Goal: Task Accomplishment & Management: Manage account settings

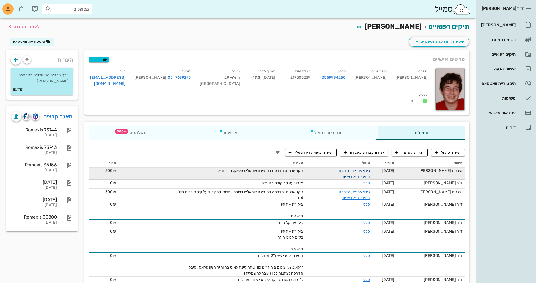
click at [360, 171] on link "ניקוי אבנית, הדרכה בהיגיינה אוראלית" at bounding box center [354, 173] width 31 height 11
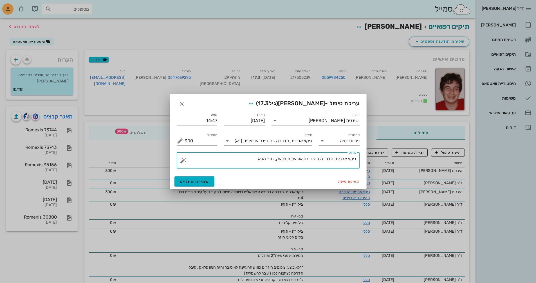
click at [287, 159] on textarea "ניקוי אבנית, הדרכה בהיגיינה אוראלית פלאק, תור הבא" at bounding box center [271, 162] width 172 height 14
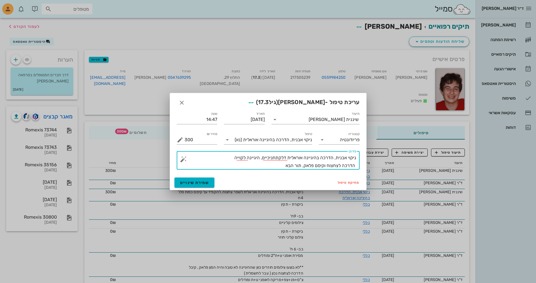
drag, startPoint x: 304, startPoint y: 167, endPoint x: 314, endPoint y: 167, distance: 9.6
click at [314, 167] on textarea "ניקוי אבנית, הדרכה בהיגיינה אוראלית דלקתחניכיים, היגיינה לקוייה הדרכה לצחצוח וק…" at bounding box center [271, 162] width 172 height 16
click at [282, 165] on textarea "ניקוי אבנית, הדרכה בהיגיינה אוראלית דלקתחניכיים, היגיינה לקוייה הדרכה לצחצוח וק…" at bounding box center [271, 162] width 172 height 16
type textarea "ניקוי אבנית, הדרכה בהיגיינה אוראלית דלקתחניכיים, היגיינה לקוייה הדרכה לצחצוח וק…"
click at [205, 181] on span "שמירת שינויים" at bounding box center [194, 183] width 29 height 5
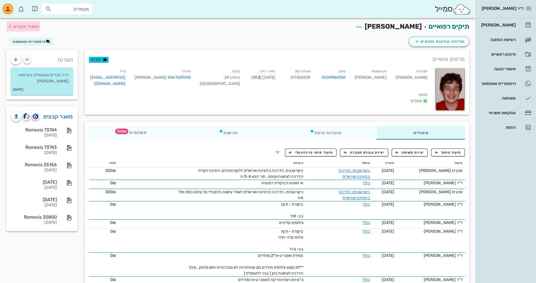
click at [29, 25] on span "לעמוד הקודם" at bounding box center [27, 26] width 26 height 5
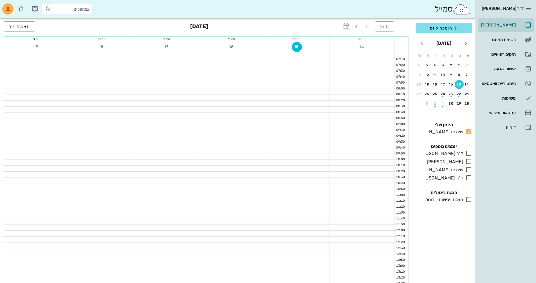
scroll to position [197, 0]
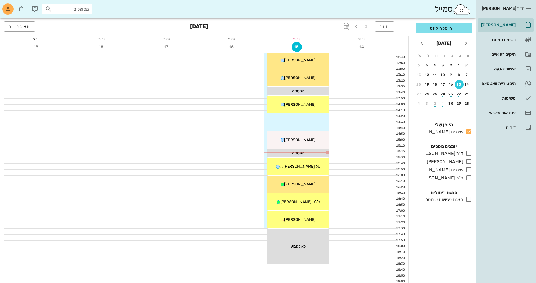
drag, startPoint x: 319, startPoint y: 167, endPoint x: 212, endPoint y: 156, distance: 107.9
click at [207, 156] on div at bounding box center [231, 155] width 65 height 6
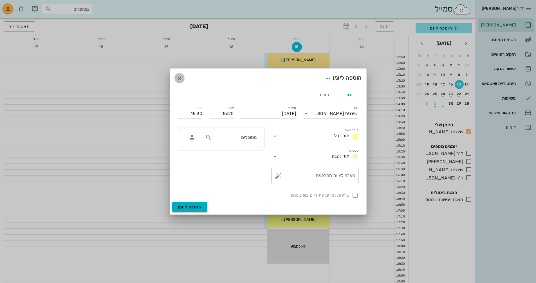
drag, startPoint x: 179, startPoint y: 78, endPoint x: 197, endPoint y: 84, distance: 19.2
click at [179, 78] on icon "button" at bounding box center [179, 78] width 7 height 7
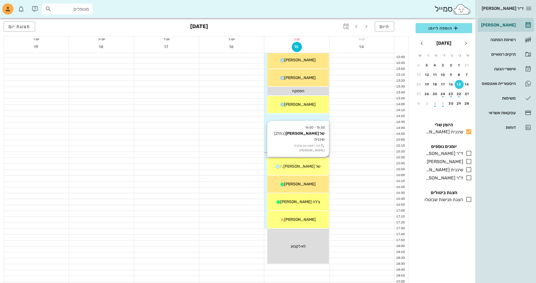
click at [308, 167] on span "של [PERSON_NAME]" at bounding box center [302, 166] width 37 height 5
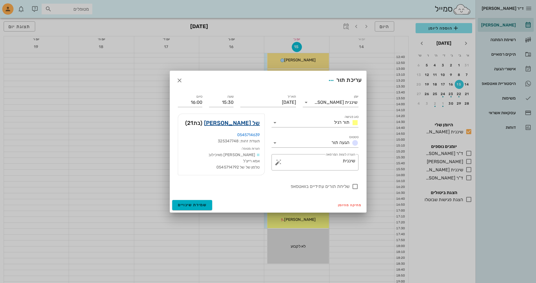
click at [249, 124] on link "של [PERSON_NAME]" at bounding box center [232, 123] width 56 height 9
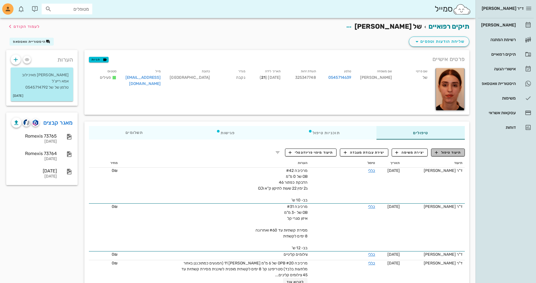
click at [451, 154] on span "תיעוד טיפול" at bounding box center [448, 152] width 26 height 5
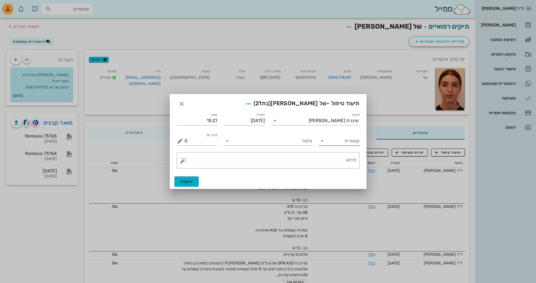
click at [322, 141] on icon at bounding box center [322, 141] width 7 height 7
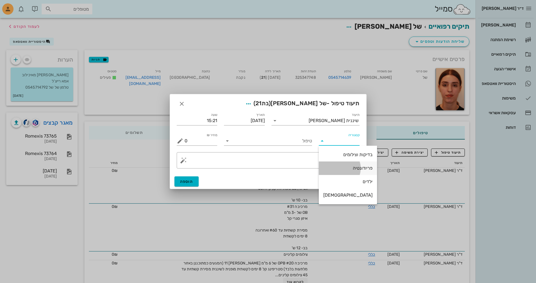
click at [348, 168] on div "פריודונטיה" at bounding box center [348, 168] width 49 height 5
type input "פריודונטיה"
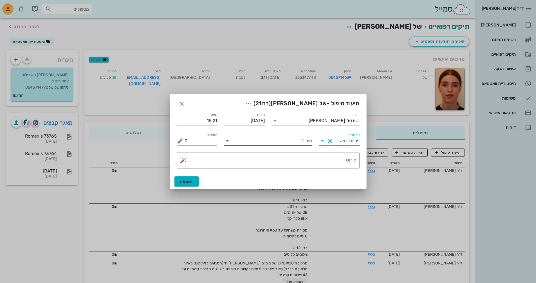
click at [237, 143] on input "טיפול" at bounding box center [272, 141] width 80 height 9
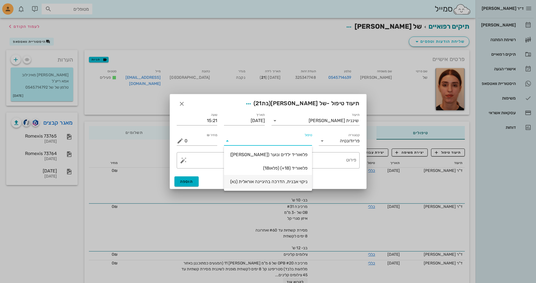
click at [280, 184] on div "ניקוי אבנית, הדרכה בהיגיינה אוראלית (נא)" at bounding box center [268, 181] width 79 height 5
type input "300"
type textarea "ניקוי אבנית, הדרכה בהיגיינה אוראלית פלאק, תור הבא"
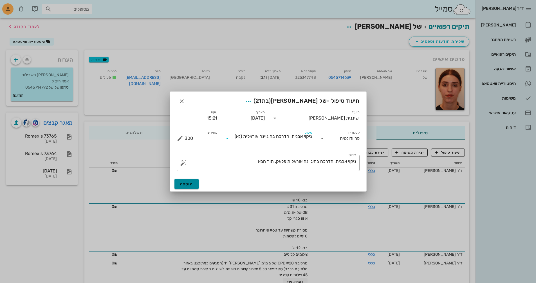
click at [192, 181] on button "הוספה" at bounding box center [187, 184] width 25 height 10
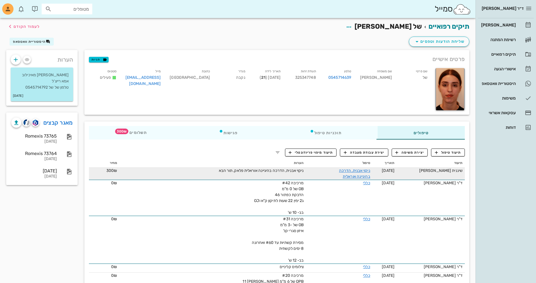
click at [303, 173] on span "ניקוי אבנית, הדרכה בהיגיינה אוראלית פלאק, תור הבא" at bounding box center [261, 170] width 85 height 5
click at [353, 172] on link "ניקוי אבנית, הדרכה בהיגיינה אוראלית" at bounding box center [354, 173] width 31 height 11
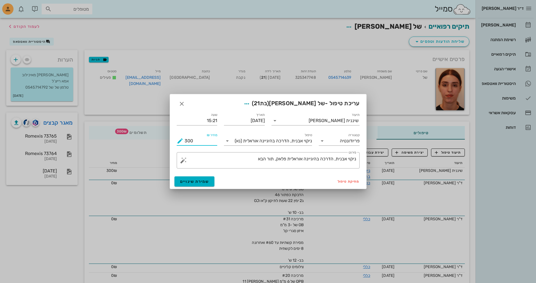
drag, startPoint x: 193, startPoint y: 142, endPoint x: 144, endPoint y: 143, distance: 48.7
type input "00"
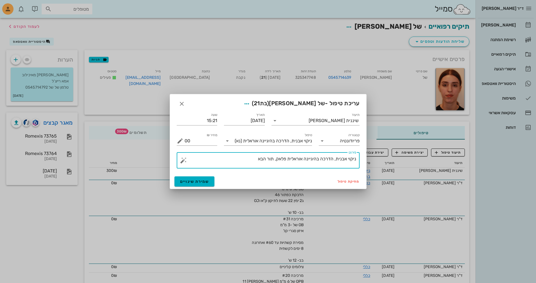
drag, startPoint x: 289, startPoint y: 159, endPoint x: 277, endPoint y: 160, distance: 11.6
click at [277, 160] on textarea "ניקוי אבנית, הדרכה בהיגיינה אוראלית פלאק, תור הבא" at bounding box center [271, 162] width 172 height 14
type textarea "ניקוי אבנית, הדרכה בהיגיינה אוראלית , תור הבא"
click at [182, 104] on icon "button" at bounding box center [182, 104] width 7 height 7
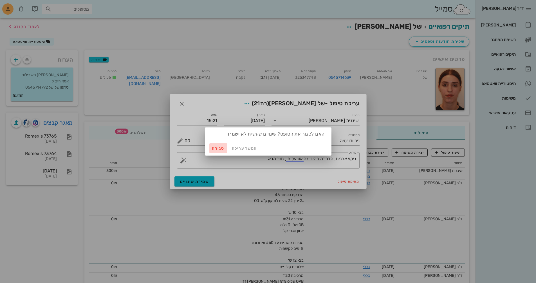
click at [219, 149] on span "סגירה" at bounding box center [219, 148] width 14 height 5
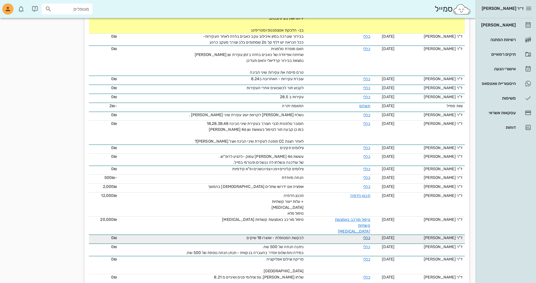
scroll to position [476, 0]
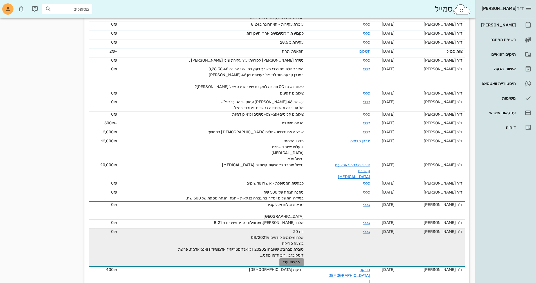
click at [292, 261] on span "לקרוא עוד" at bounding box center [291, 263] width 17 height 4
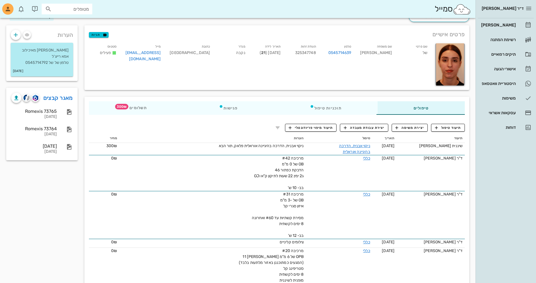
scroll to position [0, 0]
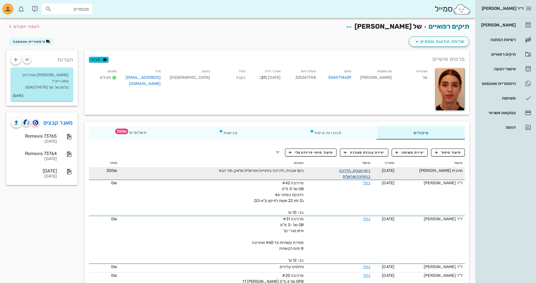
click at [361, 171] on link "ניקוי אבנית, הדרכה בהיגיינה אוראלית" at bounding box center [354, 173] width 31 height 11
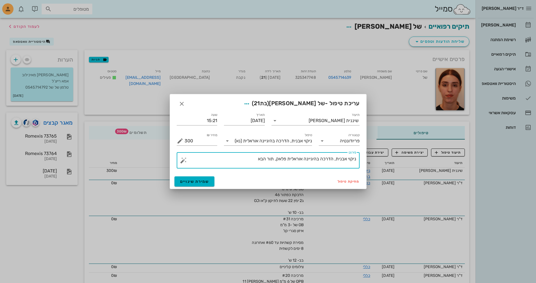
drag, startPoint x: 288, startPoint y: 159, endPoint x: 273, endPoint y: 160, distance: 15.3
click at [273, 160] on textarea "ניקוי אבנית, הדרכה בהיגיינה אוראלית פלאק, תור הבא" at bounding box center [271, 162] width 172 height 14
drag, startPoint x: 256, startPoint y: 159, endPoint x: 288, endPoint y: 160, distance: 31.5
click at [288, 160] on textarea "ניקוי אבנית, הדרכה בהיגיינה אוראלית פלאק, תור הבא" at bounding box center [271, 162] width 172 height 14
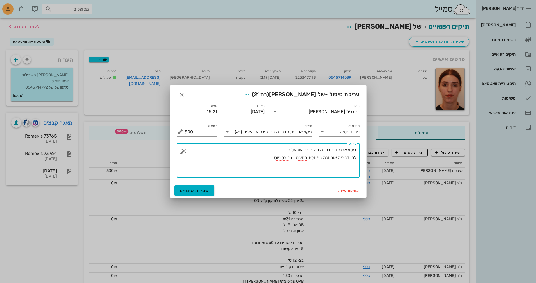
click at [271, 157] on textarea "ניקוי אבנית, הדרכה בהיגיינה אוראלית לפי דבריה אובחנה במחלת בחצ'ט, וגם בלופוס" at bounding box center [271, 162] width 172 height 32
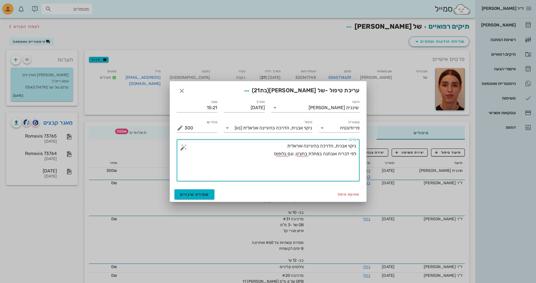
drag, startPoint x: 322, startPoint y: 153, endPoint x: 330, endPoint y: 159, distance: 9.8
click at [324, 154] on textarea "ניקוי אבנית, הדרכה בהיגיינה אוראלית לפי דבריה אובחנה במחלת בחצ'ט, וגם בלופוס" at bounding box center [271, 161] width 172 height 39
drag, startPoint x: 295, startPoint y: 154, endPoint x: 324, endPoint y: 156, distance: 28.8
click at [324, 156] on textarea "ניקוי אבנית, הדרכה בהיגיינה אוראלית לפי דבריה אובחנה בדליפת מסתם במחלת בחצ'ט, ו…" at bounding box center [271, 161] width 172 height 39
click at [270, 156] on textarea "ניקוי אבנית, הדרכה בהיגיינה אוראלית לפי דבריה אובחנה במחלת בחצ'ט, וגם בלופוס" at bounding box center [271, 161] width 172 height 39
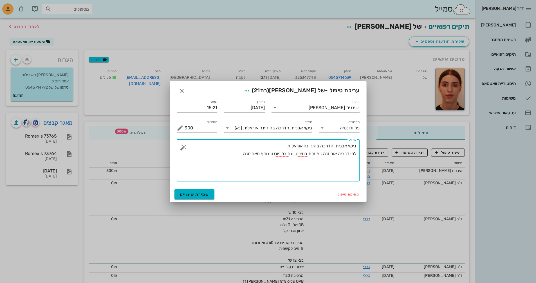
click at [258, 154] on textarea "ניקוי אבנית, הדרכה בהיגיינה אוראלית לפי דבריה אובחנה במחלת בחצ'ט, וגם בלופוס וב…" at bounding box center [271, 161] width 172 height 39
click at [227, 156] on textarea "ניקוי אבנית, הדרכה בהיגיינה אוראלית לפי דבריה אובחנה במחלת בחצ'ט, וגם בלופוס וב…" at bounding box center [271, 161] width 172 height 39
click at [355, 160] on textarea "ניקוי אבנית, הדרכה בהיגיינה אוראלית לפי דבריה אובחנה במחלת בחצ'ט, וגם בלופוס וב…" at bounding box center [271, 161] width 172 height 39
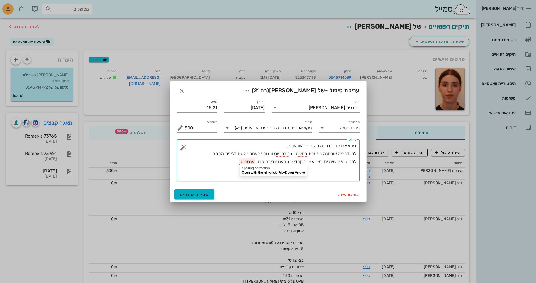
click at [248, 160] on textarea "ניקוי אבנית, הדרכה בהיגיינה אוראלית לפי דבריה אובחנה במחלת בחצ'ט, וגם בלופוס וב…" at bounding box center [271, 161] width 172 height 39
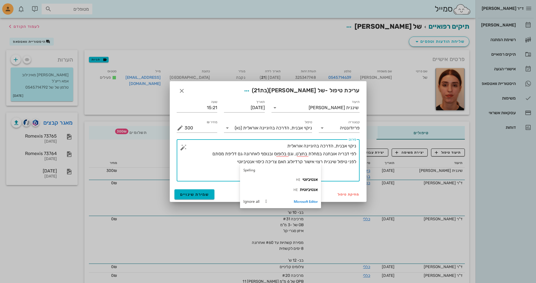
click at [233, 163] on textarea "ניקוי אבנית, הדרכה בהיגיינה אוראלית לפי דבריה אובחנה במחלת בחצ'ט, וגם בלופוס וב…" at bounding box center [271, 161] width 172 height 39
type textarea "ניקוי אבנית, הדרכה בהיגיינה אוראלית לפי דבריה אובחנה במחלת בחצ'ט, וגם בלופוס וב…"
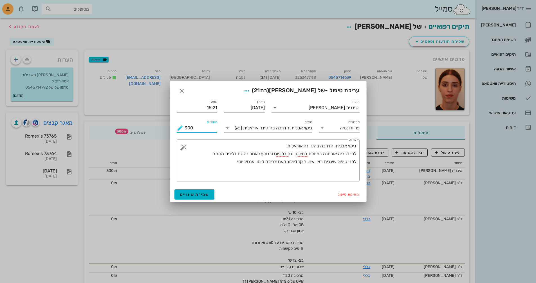
drag, startPoint x: 194, startPoint y: 127, endPoint x: 184, endPoint y: 126, distance: 9.4
click at [185, 126] on input "300" at bounding box center [201, 128] width 33 height 9
type input "00"
click at [202, 192] on span "שמירת שינויים" at bounding box center [194, 194] width 29 height 5
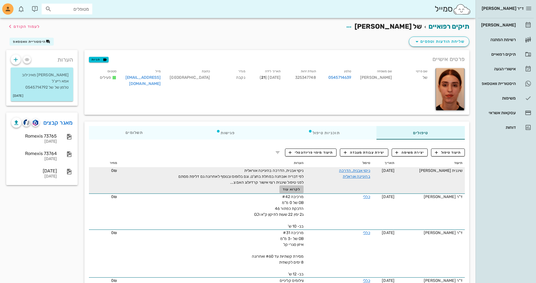
click at [295, 192] on span "לקרוא עוד" at bounding box center [291, 190] width 17 height 4
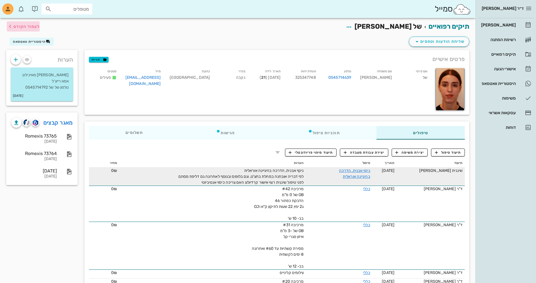
click at [31, 26] on span "לעמוד הקודם" at bounding box center [27, 26] width 26 height 5
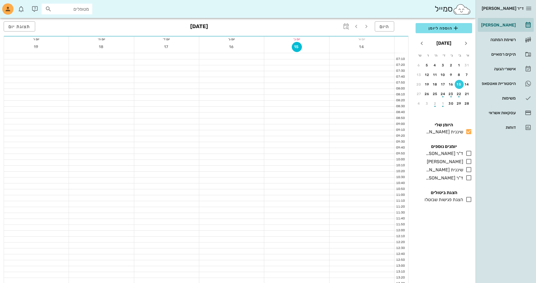
scroll to position [197, 0]
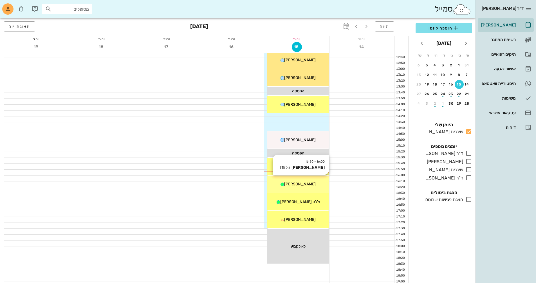
click at [318, 188] on div "16:00 - 16:30 [PERSON_NAME] (גיל 18 ) [PERSON_NAME]" at bounding box center [298, 184] width 61 height 17
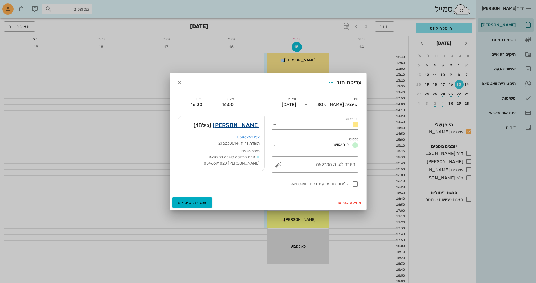
click at [249, 125] on link "[PERSON_NAME]" at bounding box center [236, 125] width 47 height 9
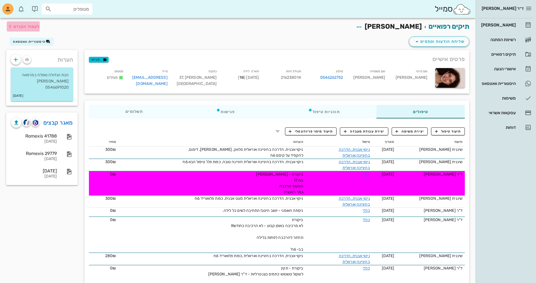
click at [29, 28] on span "לעמוד הקודם" at bounding box center [27, 26] width 26 height 5
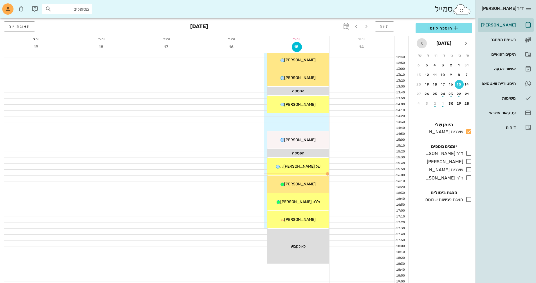
click at [424, 46] on icon "חודש הבא" at bounding box center [422, 43] width 7 height 7
click at [436, 68] on div "button" at bounding box center [435, 68] width 1 height 1
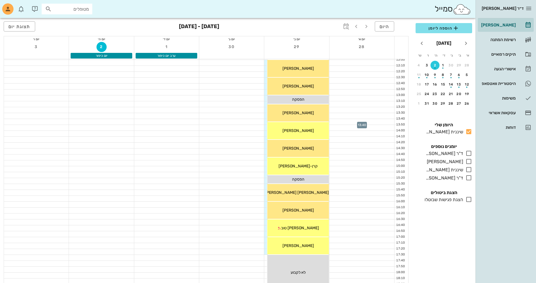
scroll to position [141, 0]
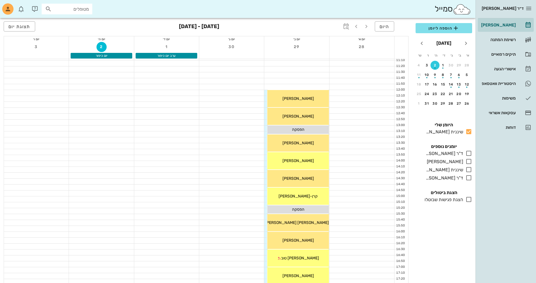
click at [89, 91] on div at bounding box center [101, 93] width 65 height 6
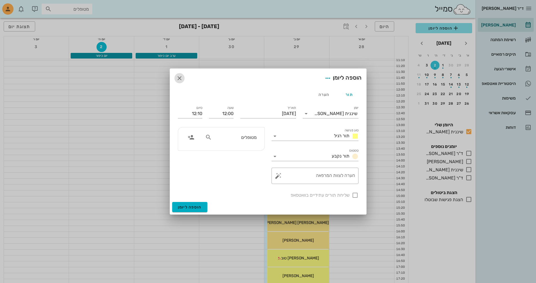
click at [179, 79] on icon "button" at bounding box center [179, 78] width 7 height 7
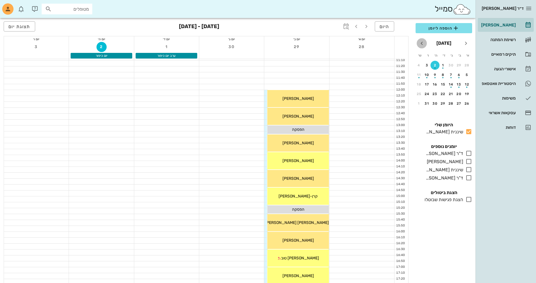
click at [420, 43] on icon "חודש הבא" at bounding box center [422, 43] width 7 height 7
click at [458, 65] on div "2" at bounding box center [459, 65] width 9 height 4
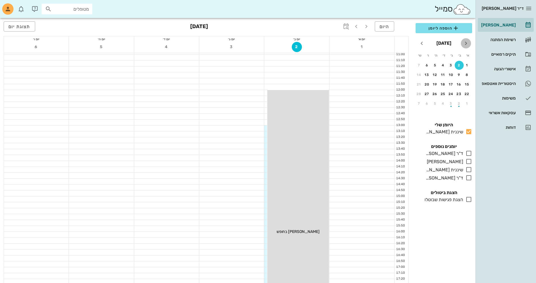
click at [465, 42] on icon "חודש שעבר" at bounding box center [466, 43] width 7 height 7
click at [457, 104] on div "26" at bounding box center [459, 104] width 9 height 4
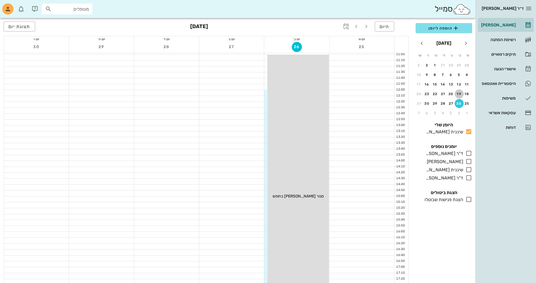
click at [460, 95] on div "19" at bounding box center [459, 94] width 9 height 4
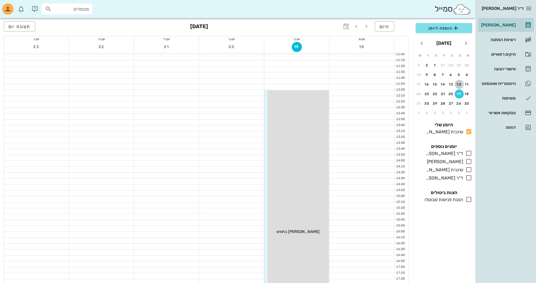
click at [458, 84] on div "12" at bounding box center [459, 85] width 9 height 4
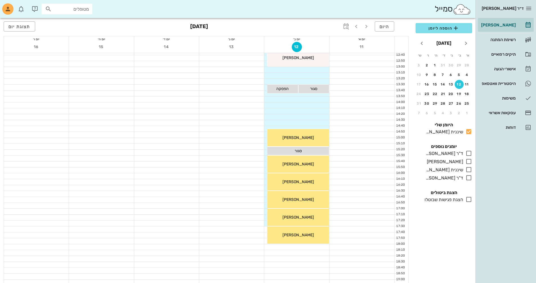
scroll to position [169, 0]
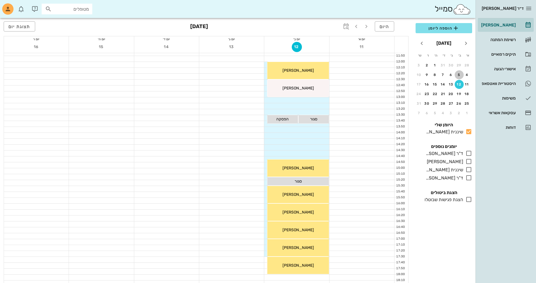
click at [459, 74] on div "5" at bounding box center [459, 75] width 9 height 4
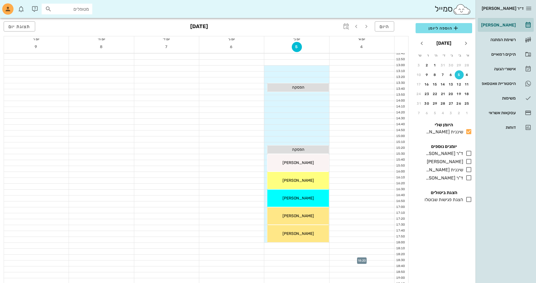
scroll to position [182, 0]
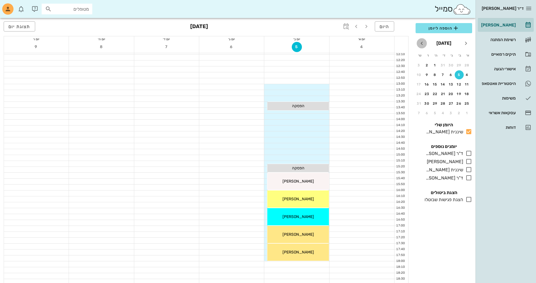
click at [421, 44] on icon "חודש הבא" at bounding box center [422, 43] width 7 height 7
click at [465, 42] on icon "חודש שעבר" at bounding box center [466, 43] width 7 height 7
click at [449, 64] on div "2" at bounding box center [451, 65] width 9 height 4
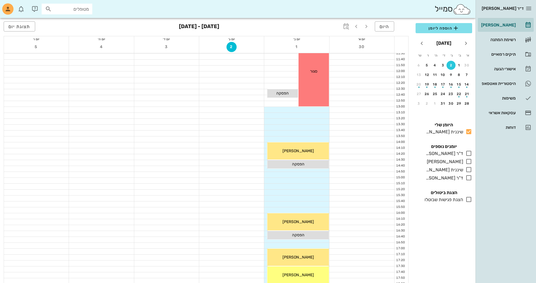
scroll to position [154, 0]
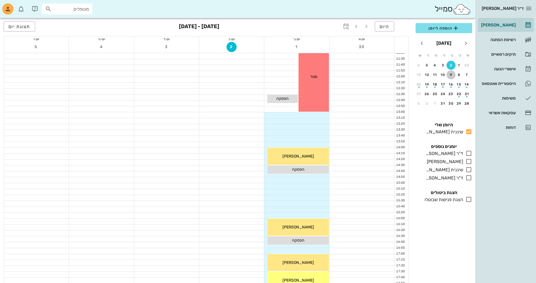
click at [451, 72] on button "9" at bounding box center [451, 74] width 9 height 9
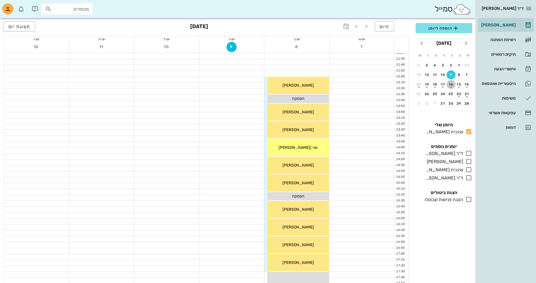
click at [453, 84] on div "16" at bounding box center [451, 85] width 9 height 4
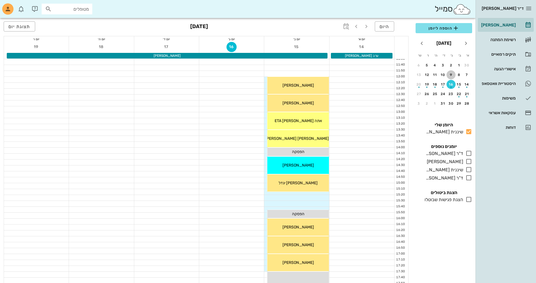
click at [452, 74] on div "9" at bounding box center [451, 75] width 9 height 4
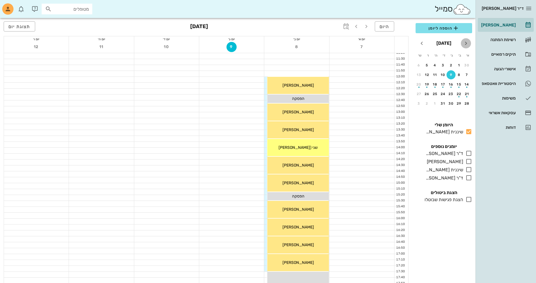
click at [466, 44] on icon "חודש שעבר" at bounding box center [466, 43] width 7 height 7
click at [467, 44] on icon "חודש שעבר" at bounding box center [466, 43] width 7 height 7
click at [458, 84] on div "15" at bounding box center [459, 85] width 8 height 4
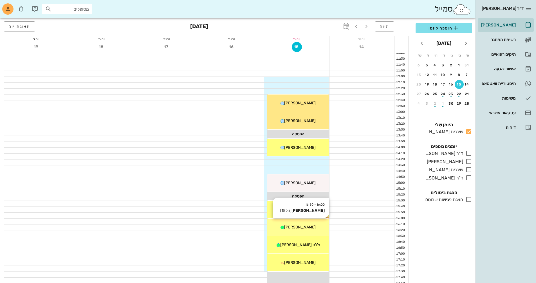
click at [302, 231] on div "16:00 - 16:30 [PERSON_NAME] (גיל 18 ) [PERSON_NAME]" at bounding box center [298, 227] width 61 height 17
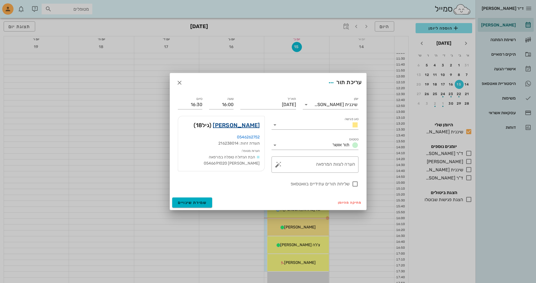
click at [255, 124] on link "[PERSON_NAME]" at bounding box center [236, 125] width 47 height 9
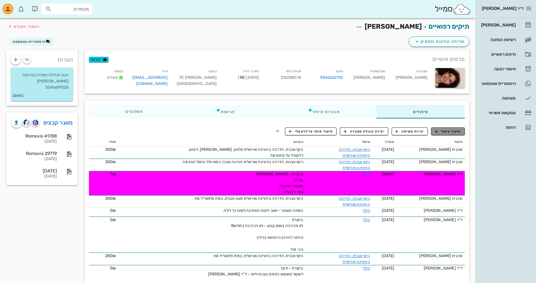
click at [443, 131] on span "תיעוד טיפול" at bounding box center [448, 131] width 26 height 5
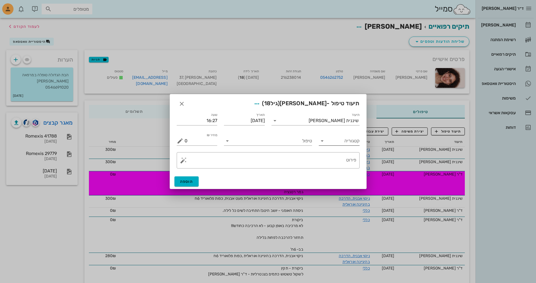
click at [338, 142] on input "קטגוריה" at bounding box center [344, 141] width 32 height 9
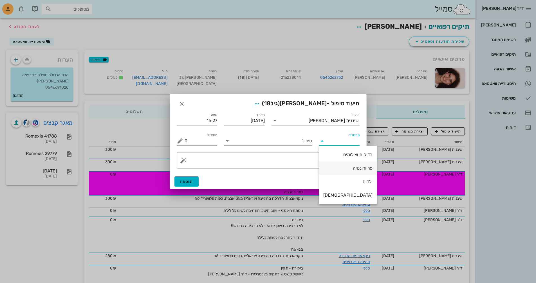
click at [346, 170] on div "פריודונטיה" at bounding box center [348, 168] width 49 height 5
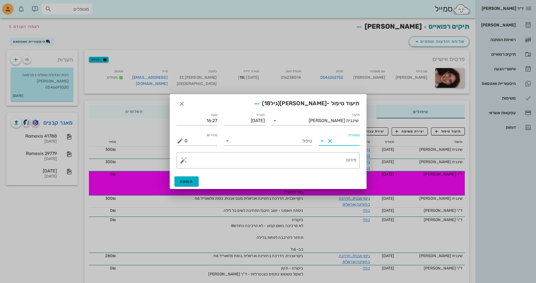
type input "פריודונטיה"
click at [275, 141] on input "טיפול" at bounding box center [272, 141] width 80 height 9
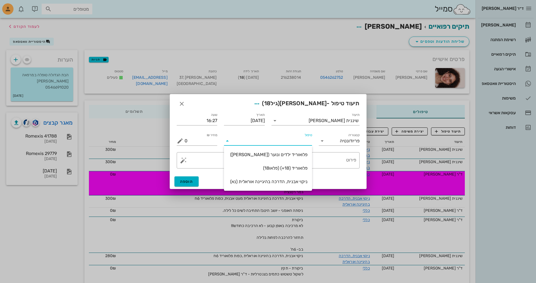
click at [271, 182] on div "ניקוי אבנית, הדרכה בהיגיינה אוראלית (נא)" at bounding box center [268, 181] width 79 height 5
type input "300"
type textarea "ניקוי אבנית, הדרכה בהיגיינה אוראלית פלאק, תור הבא"
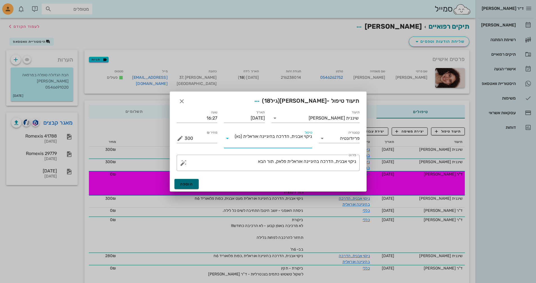
click at [185, 185] on span "הוספה" at bounding box center [186, 184] width 13 height 5
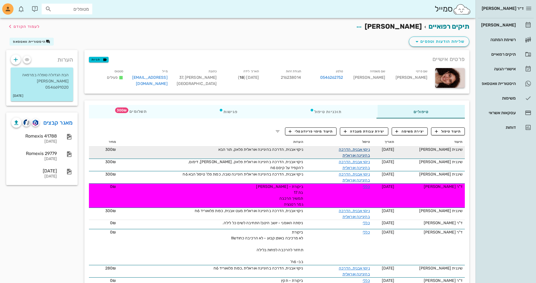
click at [360, 147] on link "ניקוי אבנית, הדרכה בהיגיינה אוראלית" at bounding box center [354, 152] width 31 height 11
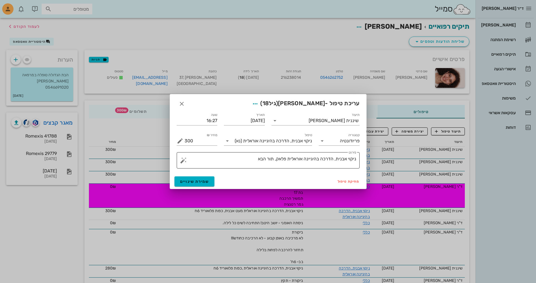
click at [251, 159] on textarea "ניקוי אבנית, הדרכה בהיגיינה אוראלית פלאק, תור הבא" at bounding box center [271, 162] width 172 height 14
click at [274, 158] on textarea "ניקוי אבנית, הדרכה בהיגיינה אוראלית פלאק, תור הבא" at bounding box center [271, 162] width 172 height 14
click at [222, 160] on textarea "ניקוי אבנית, הדרכה בהיגיינה אוראלית פלאק, כפות פלו' תור הבא" at bounding box center [271, 162] width 172 height 14
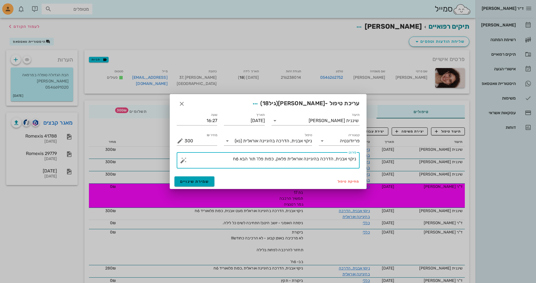
type textarea "ניקוי אבנית, הדרכה בהיגיינה אוראלית פלאק, כפות פלו' תור הבא 6ח"
click at [204, 181] on span "שמירת שינויים" at bounding box center [194, 181] width 29 height 5
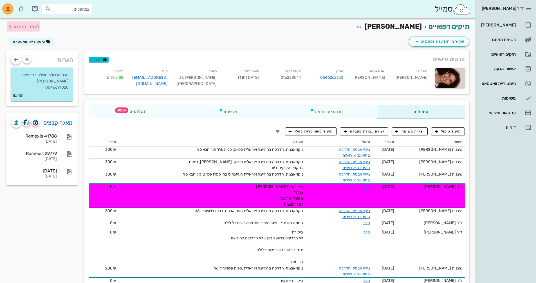
click at [36, 27] on span "לעמוד הקודם" at bounding box center [27, 26] width 26 height 5
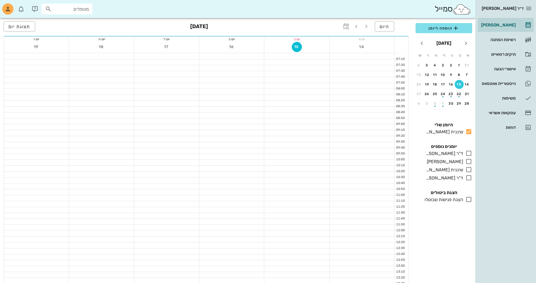
scroll to position [154, 0]
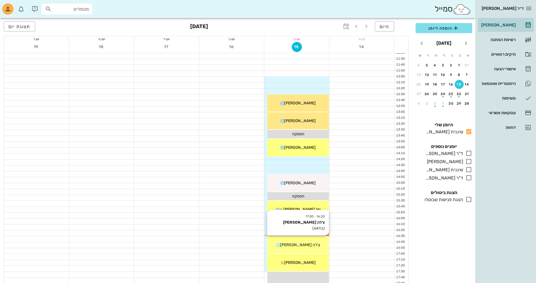
click at [317, 246] on div "צ'לה [PERSON_NAME]" at bounding box center [298, 245] width 61 height 6
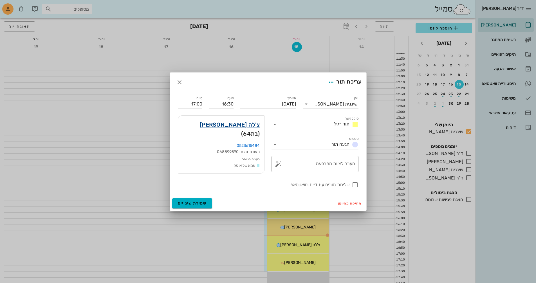
click at [248, 127] on link "צ'לה [PERSON_NAME]" at bounding box center [230, 124] width 60 height 9
